Goal: Task Accomplishment & Management: Use online tool/utility

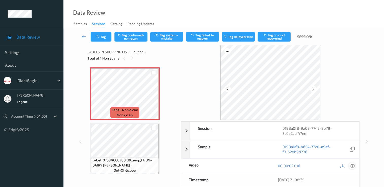
click at [354, 165] on icon at bounding box center [352, 166] width 5 height 5
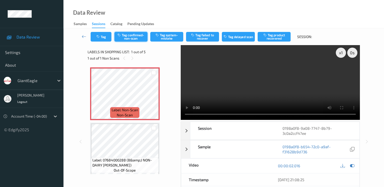
click at [130, 36] on button "Tag confirmed-non-scan" at bounding box center [131, 37] width 33 height 10
click at [134, 39] on button "Untag confirmed-non-scan" at bounding box center [131, 37] width 33 height 10
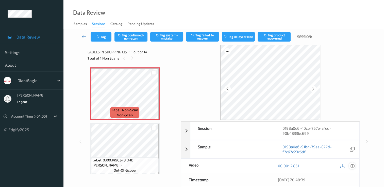
click at [352, 165] on icon at bounding box center [352, 166] width 5 height 5
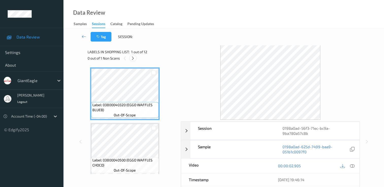
click at [132, 60] on icon at bounding box center [133, 58] width 4 height 5
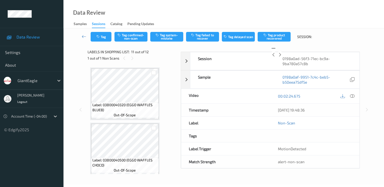
scroll to position [501, 0]
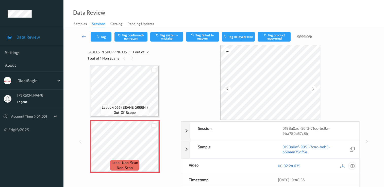
click at [353, 165] on icon at bounding box center [352, 166] width 5 height 5
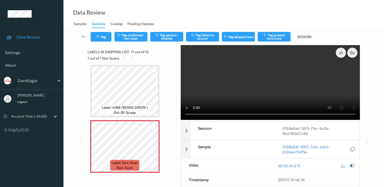
click at [342, 72] on video at bounding box center [270, 82] width 179 height 75
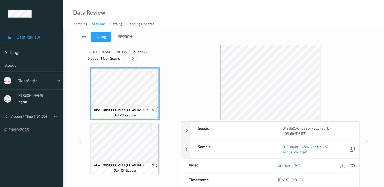
click at [133, 58] on icon at bounding box center [133, 58] width 4 height 5
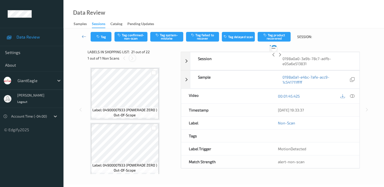
scroll to position [1055, 0]
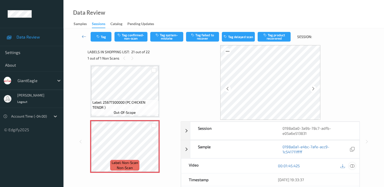
click at [351, 164] on icon at bounding box center [352, 166] width 5 height 5
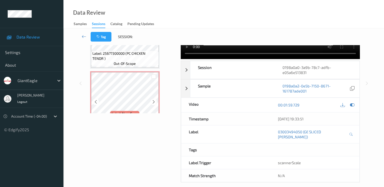
scroll to position [1035, 0]
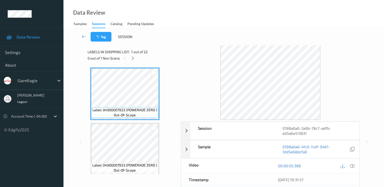
click at [195, 88] on div at bounding box center [270, 82] width 179 height 75
click at [131, 57] on icon at bounding box center [133, 58] width 4 height 5
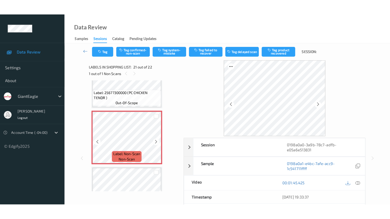
scroll to position [1105, 0]
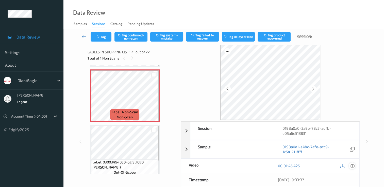
click at [353, 164] on icon at bounding box center [352, 166] width 5 height 5
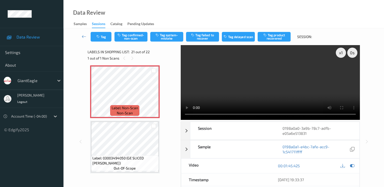
scroll to position [1111, 0]
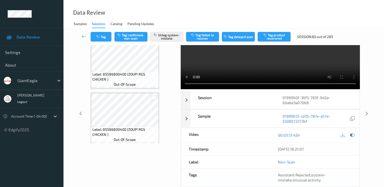
scroll to position [888, 0]
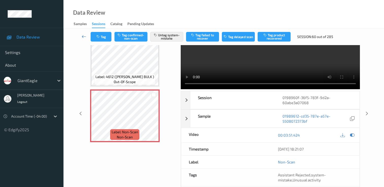
click at [81, 35] on link at bounding box center [83, 37] width 13 height 10
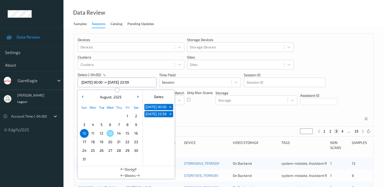
click at [146, 84] on input "[DATE] 00:00 -> [DATE] 23:59" at bounding box center [117, 83] width 79 height 10
click at [94, 134] on span "11" at bounding box center [92, 133] width 7 height 7
type input "[DATE] 00:00"
type input "*"
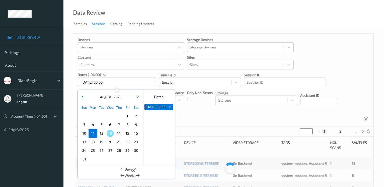
click at [94, 134] on span "11" at bounding box center [92, 133] width 7 height 7
type input "[DATE] 00:00 -> [DATE] 23:59"
click at [333, 131] on button "2" at bounding box center [334, 131] width 5 height 5
type input "*"
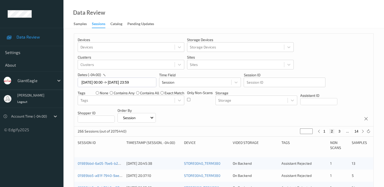
click at [338, 130] on button "3" at bounding box center [339, 131] width 5 height 5
type input "*"
click at [343, 131] on button "4" at bounding box center [342, 131] width 5 height 5
type input "*"
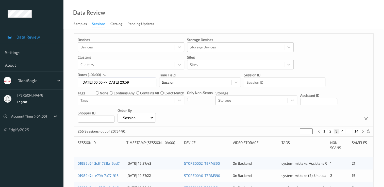
type input "*"
click at [344, 132] on button "5" at bounding box center [344, 131] width 5 height 5
type input "*"
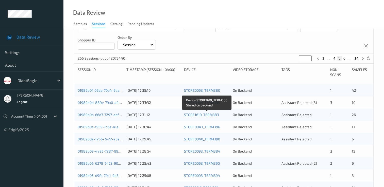
scroll to position [82, 0]
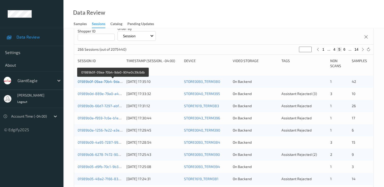
click at [107, 82] on link "01989b0f-09aa-70b4-9da0-904e0c39c6db" at bounding box center [113, 81] width 70 height 4
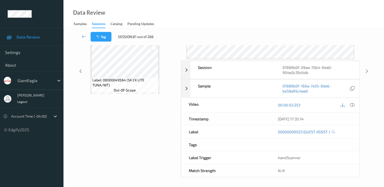
scroll to position [61, 0]
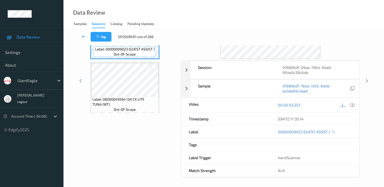
click at [82, 35] on icon at bounding box center [84, 36] width 5 height 5
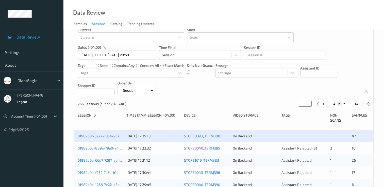
scroll to position [51, 0]
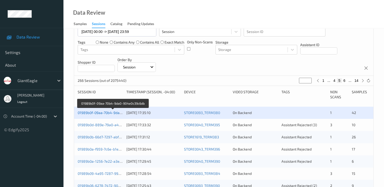
click at [100, 113] on link "01989b0f-09aa-70b4-9da0-904e0c39c6db" at bounding box center [113, 113] width 70 height 4
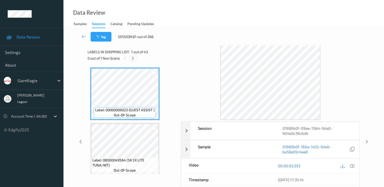
click at [133, 57] on icon at bounding box center [133, 58] width 4 height 5
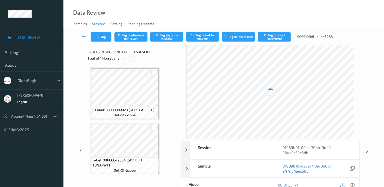
scroll to position [888, 0]
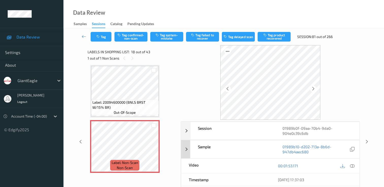
click at [256, 150] on div "Sample" at bounding box center [232, 150] width 85 height 18
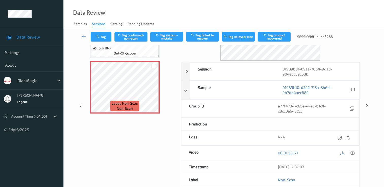
scroll to position [51, 0]
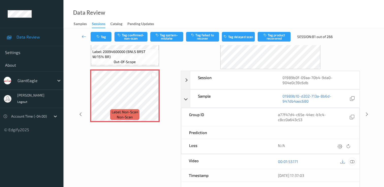
click at [352, 160] on icon at bounding box center [352, 161] width 5 height 5
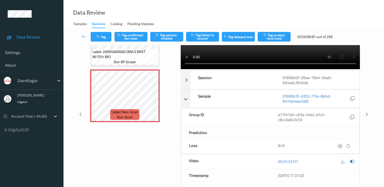
scroll to position [0, 0]
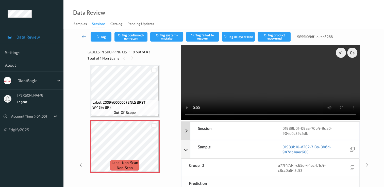
click at [252, 137] on div "Session" at bounding box center [232, 131] width 85 height 18
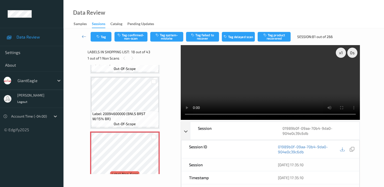
scroll to position [888, 0]
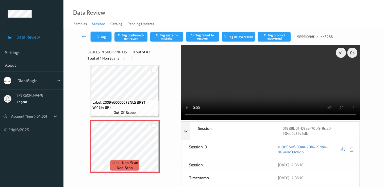
click at [107, 37] on button "Tag" at bounding box center [101, 37] width 21 height 10
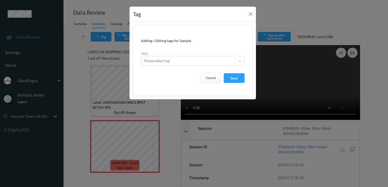
click at [212, 78] on button "Cancel" at bounding box center [210, 78] width 21 height 10
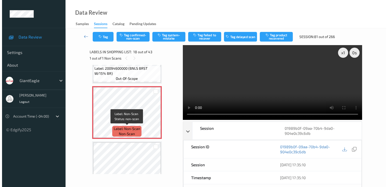
scroll to position [939, 0]
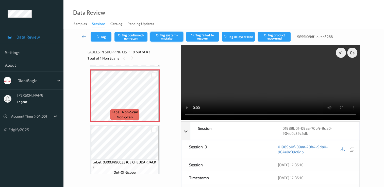
click at [164, 35] on button "Tag system-mistake" at bounding box center [166, 37] width 33 height 10
click at [108, 39] on button "Tag" at bounding box center [101, 37] width 21 height 10
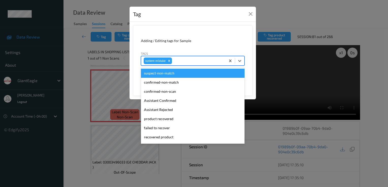
click at [196, 60] on div at bounding box center [198, 61] width 50 height 6
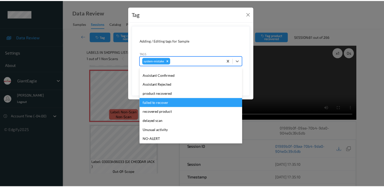
scroll to position [45, 0]
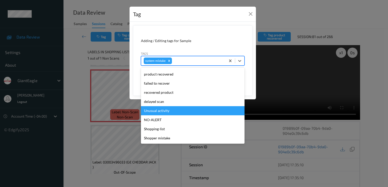
click at [164, 110] on div "Unusual activity" at bounding box center [193, 110] width 104 height 9
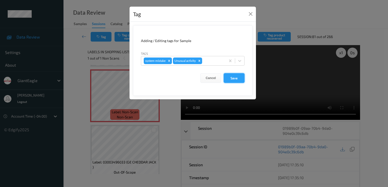
click at [231, 78] on button "Save" at bounding box center [234, 78] width 21 height 10
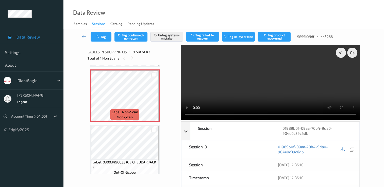
click at [364, 30] on div "Tag Tag confirmed-non-scan Untag system-mistake Tag failed to recover Tag delay…" at bounding box center [224, 36] width 300 height 17
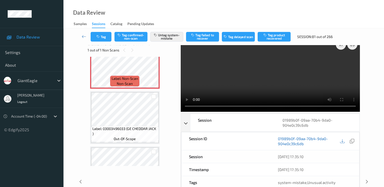
scroll to position [0, 0]
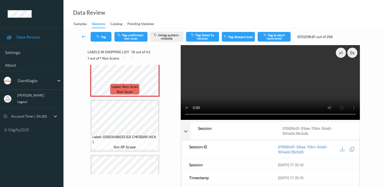
click at [85, 37] on icon at bounding box center [84, 36] width 5 height 5
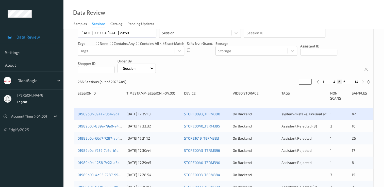
scroll to position [51, 0]
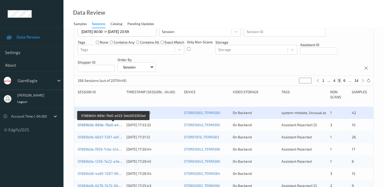
click at [101, 123] on link "01989b0d-889e-79a0-a423-3eb3203302ad" at bounding box center [113, 125] width 71 height 4
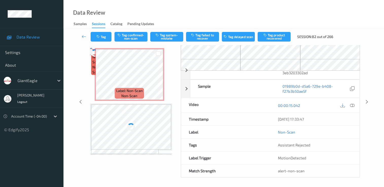
scroll to position [30, 0]
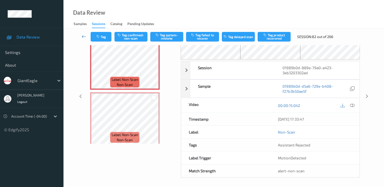
click at [87, 35] on link at bounding box center [83, 37] width 13 height 10
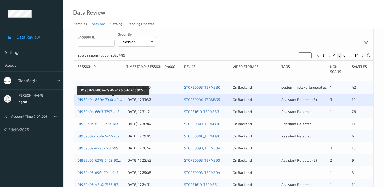
click at [113, 98] on link "01989b0d-889e-79a0-a423-3eb3203302ad" at bounding box center [113, 100] width 71 height 4
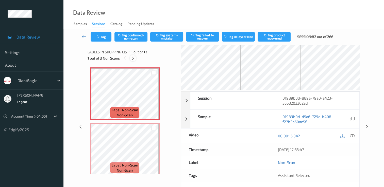
click at [133, 58] on icon at bounding box center [133, 58] width 4 height 5
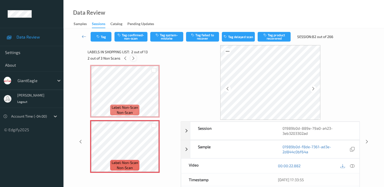
click at [133, 58] on icon at bounding box center [133, 58] width 4 height 5
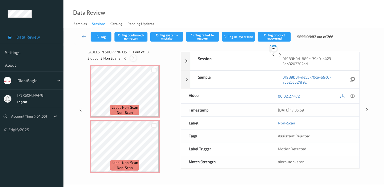
scroll to position [501, 0]
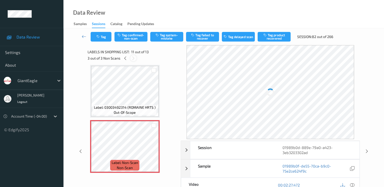
click at [133, 58] on icon at bounding box center [133, 58] width 4 height 5
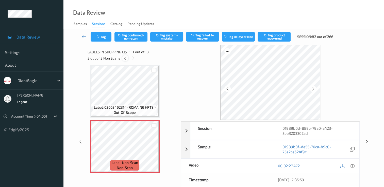
click at [124, 58] on icon at bounding box center [125, 58] width 4 height 5
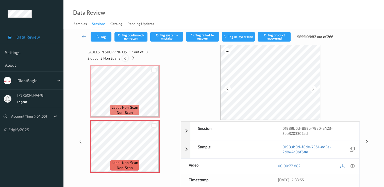
click at [124, 58] on icon at bounding box center [125, 58] width 4 height 5
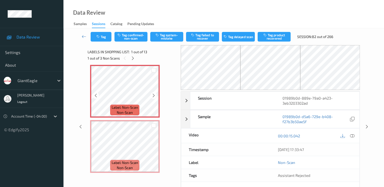
scroll to position [0, 0]
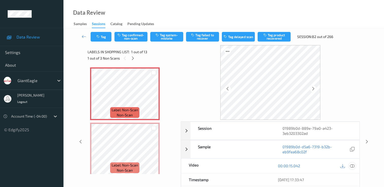
click at [352, 166] on icon at bounding box center [352, 166] width 5 height 5
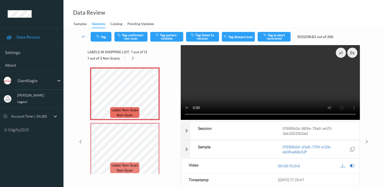
click at [342, 72] on video at bounding box center [270, 82] width 179 height 75
click at [164, 36] on button "Tag system-mistake" at bounding box center [166, 37] width 33 height 10
click at [134, 57] on icon at bounding box center [133, 58] width 4 height 5
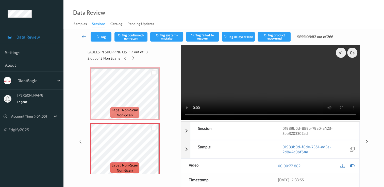
click at [84, 36] on icon at bounding box center [84, 36] width 5 height 5
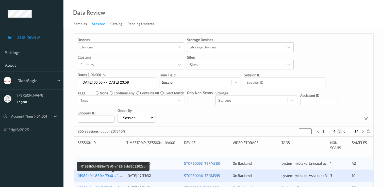
click at [114, 175] on link "01989b0d-889e-79a0-a423-3eb3203302ad" at bounding box center [113, 176] width 71 height 4
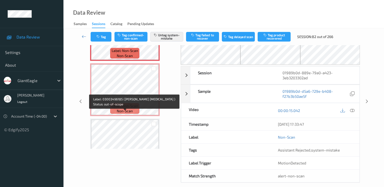
scroll to position [25, 0]
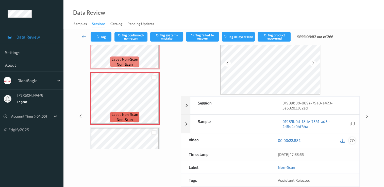
click at [350, 140] on icon at bounding box center [352, 140] width 5 height 5
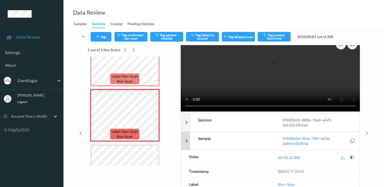
scroll to position [0, 0]
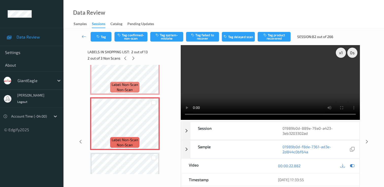
click at [342, 71] on video at bounding box center [270, 82] width 179 height 75
click at [353, 166] on icon at bounding box center [352, 166] width 5 height 5
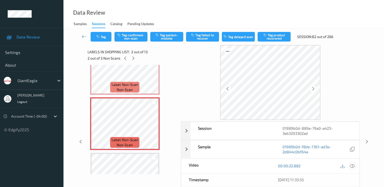
click at [352, 166] on icon at bounding box center [352, 166] width 5 height 5
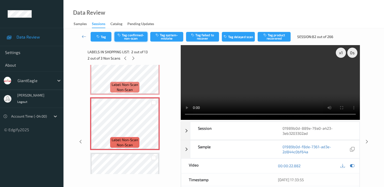
click at [139, 37] on button "Tag confirmed-non-scan" at bounding box center [131, 37] width 33 height 10
click at [138, 38] on button "Tag confirmed-non-scan" at bounding box center [131, 37] width 33 height 10
click at [281, 34] on button "Tag product recovered" at bounding box center [274, 37] width 33 height 10
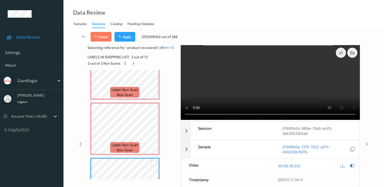
click at [153, 164] on div at bounding box center [153, 163] width 5 height 5
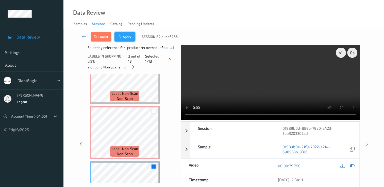
click at [124, 35] on button "Apply" at bounding box center [125, 37] width 21 height 10
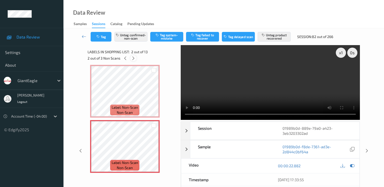
click at [133, 58] on icon at bounding box center [133, 58] width 4 height 5
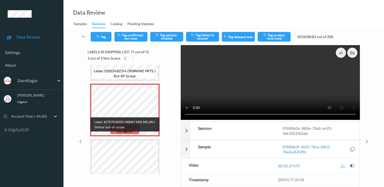
scroll to position [526, 0]
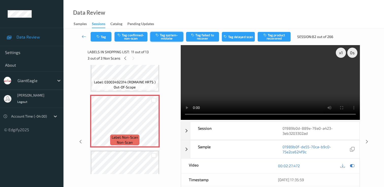
click at [173, 37] on button "Tag system-mistake" at bounding box center [166, 37] width 33 height 10
click at [83, 37] on icon at bounding box center [84, 36] width 5 height 5
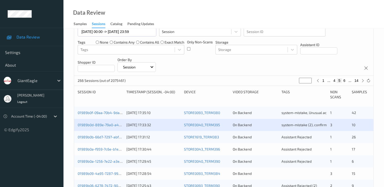
scroll to position [76, 0]
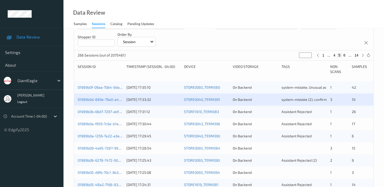
click at [103, 97] on div "01989b0d-889e-79a0-a423-3eb3203302ad" at bounding box center [100, 99] width 45 height 5
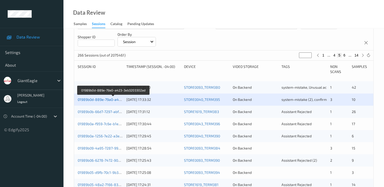
click at [103, 100] on link "01989b0d-889e-79a0-a423-3eb3203302ad" at bounding box center [113, 100] width 71 height 4
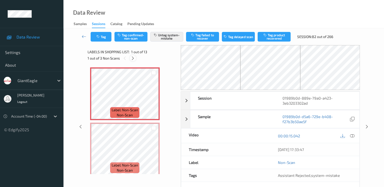
click at [132, 57] on icon at bounding box center [133, 58] width 4 height 5
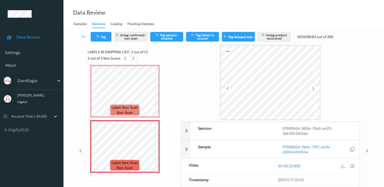
click at [133, 57] on icon at bounding box center [133, 58] width 4 height 5
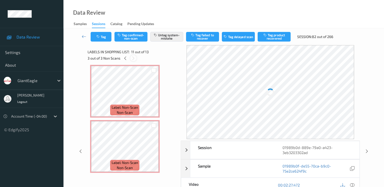
scroll to position [501, 0]
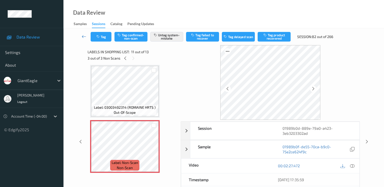
click at [85, 37] on icon at bounding box center [84, 36] width 5 height 5
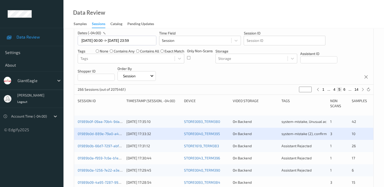
scroll to position [51, 0]
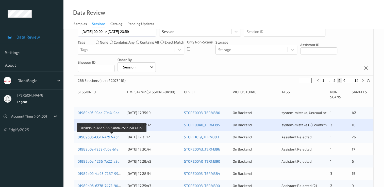
click at [114, 137] on link "01989b0b-66d7-7297-abf6-255a550303f7" at bounding box center [112, 137] width 68 height 4
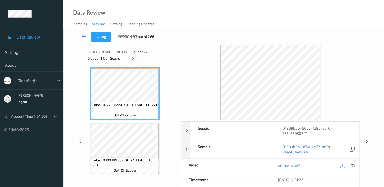
click at [133, 58] on icon at bounding box center [133, 58] width 4 height 5
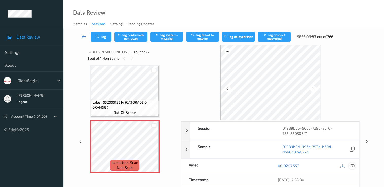
click at [353, 166] on icon at bounding box center [352, 166] width 5 height 5
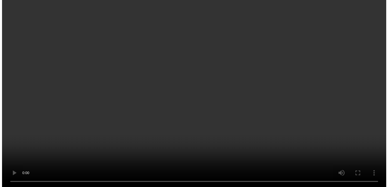
scroll to position [0, 0]
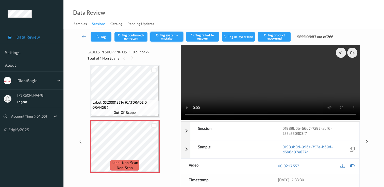
click at [171, 35] on button "Tag system-mistake" at bounding box center [166, 37] width 33 height 10
click at [106, 37] on button "Tag" at bounding box center [101, 37] width 21 height 10
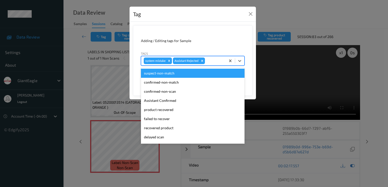
click at [215, 60] on div at bounding box center [214, 61] width 17 height 6
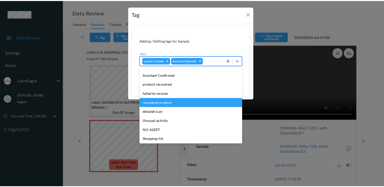
scroll to position [36, 0]
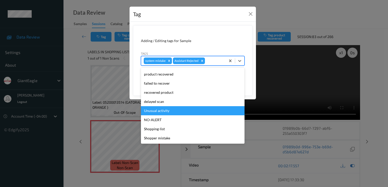
click at [174, 109] on div "Unusual activity" at bounding box center [193, 110] width 104 height 9
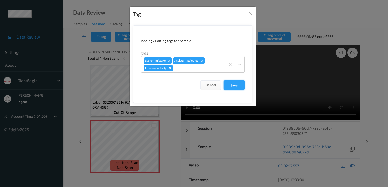
click at [238, 84] on button "Save" at bounding box center [234, 86] width 21 height 10
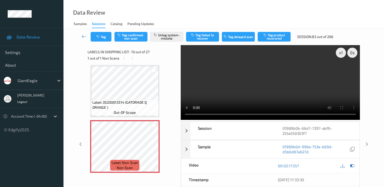
click at [85, 36] on icon at bounding box center [84, 36] width 5 height 5
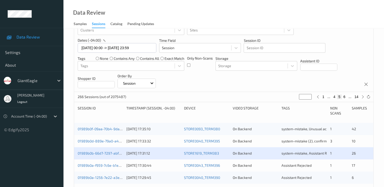
scroll to position [51, 0]
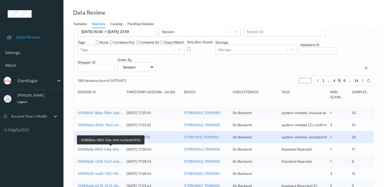
click at [111, 149] on link "01989b0a-f959-7c6e-b1ef-bc59cbb7917a" at bounding box center [111, 149] width 67 height 4
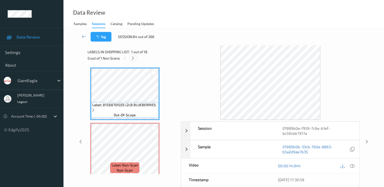
click at [133, 57] on icon at bounding box center [133, 58] width 4 height 5
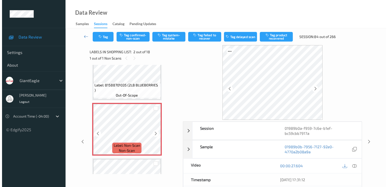
scroll to position [28, 0]
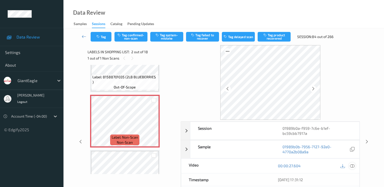
click at [353, 165] on icon at bounding box center [352, 166] width 5 height 5
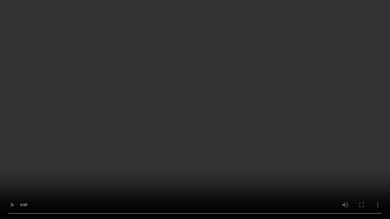
click at [62, 187] on video at bounding box center [195, 109] width 390 height 219
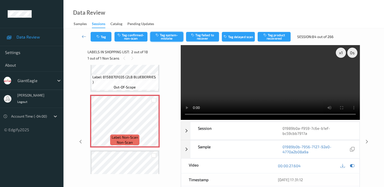
click at [171, 39] on button "Tag system-mistake" at bounding box center [166, 37] width 33 height 10
click at [103, 37] on button "Tag" at bounding box center [101, 37] width 21 height 10
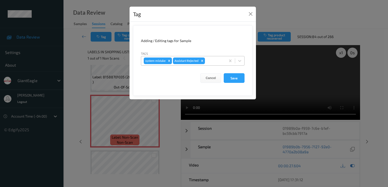
click at [212, 65] on div "system-mistake Assistant Rejected" at bounding box center [183, 61] width 85 height 9
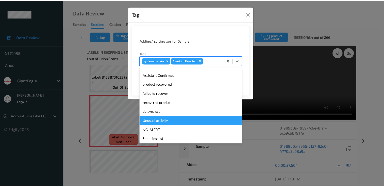
scroll to position [36, 0]
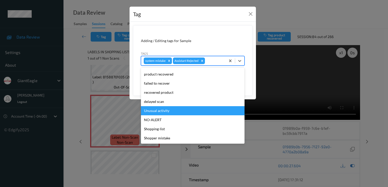
click at [185, 113] on div "Unusual activity" at bounding box center [193, 110] width 104 height 9
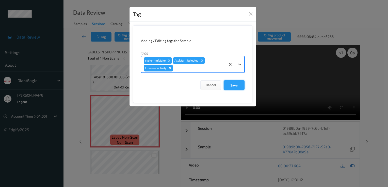
click at [232, 82] on button "Save" at bounding box center [234, 86] width 21 height 10
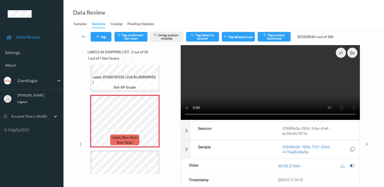
click at [86, 36] on icon at bounding box center [84, 36] width 5 height 5
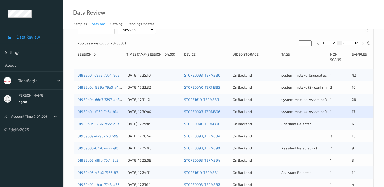
scroll to position [102, 0]
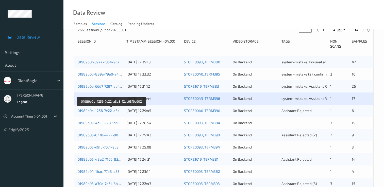
click at [111, 111] on link "01989b0a-1256-7e22-a3e3-f2ac93f9c902" at bounding box center [112, 111] width 68 height 4
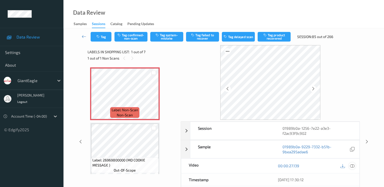
click at [351, 165] on icon at bounding box center [352, 166] width 5 height 5
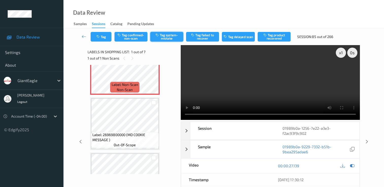
click at [175, 36] on button "Tag system-mistake" at bounding box center [166, 37] width 33 height 10
click at [84, 36] on icon at bounding box center [84, 36] width 5 height 5
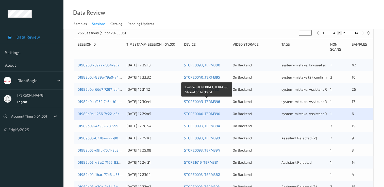
scroll to position [102, 0]
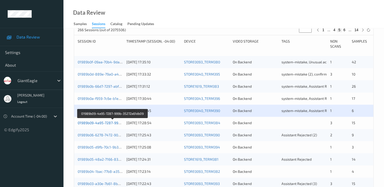
click at [107, 123] on link "01989b09-4a95-7287-999b-35272a61db09" at bounding box center [113, 123] width 70 height 4
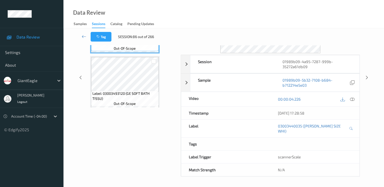
scroll to position [61, 0]
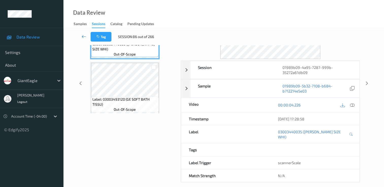
click at [84, 35] on icon at bounding box center [84, 36] width 5 height 5
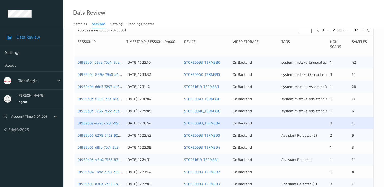
scroll to position [102, 0]
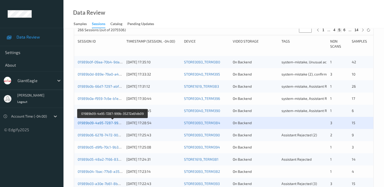
click at [118, 123] on link "01989b09-4a95-7287-999b-35272a61db09" at bounding box center [113, 123] width 70 height 4
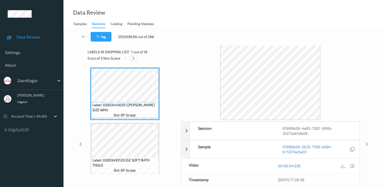
click at [133, 58] on icon at bounding box center [133, 58] width 4 height 5
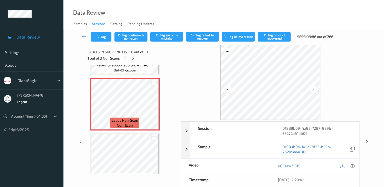
scroll to position [275, 0]
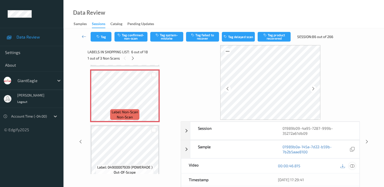
click at [352, 166] on icon at bounding box center [352, 166] width 5 height 5
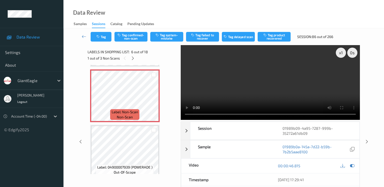
click at [342, 72] on video at bounding box center [270, 82] width 179 height 75
click at [264, 127] on div "Session" at bounding box center [232, 131] width 85 height 18
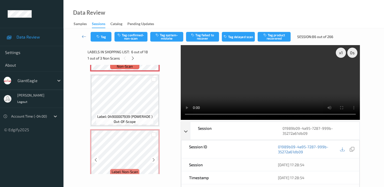
scroll to position [351, 0]
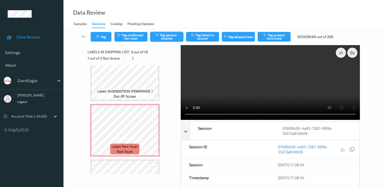
click button "Tag system-mistake"
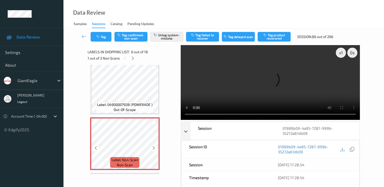
scroll to position [254, 0]
